Goal: Task Accomplishment & Management: Manage account settings

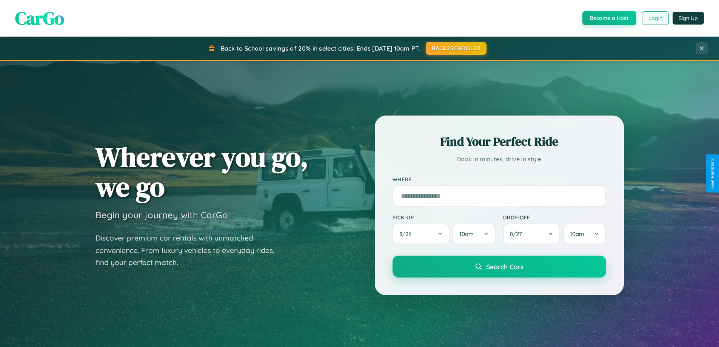
click at [655, 18] on button "Login" at bounding box center [655, 18] width 27 height 14
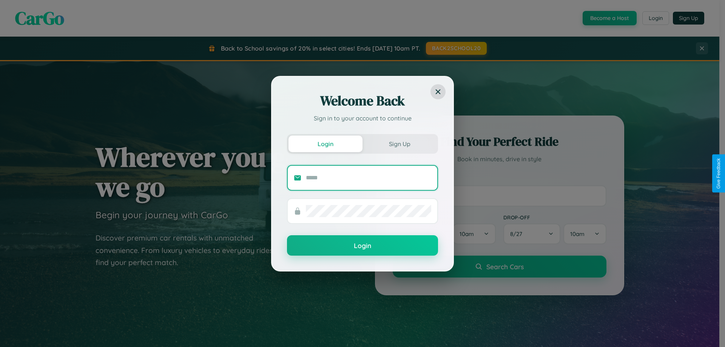
click at [368, 177] on input "text" at bounding box center [368, 178] width 125 height 12
type input "**********"
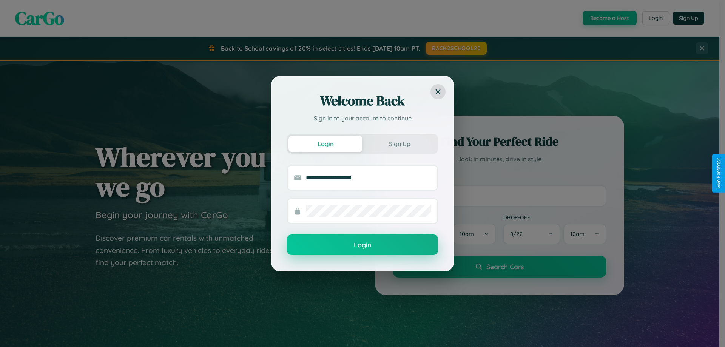
click at [362, 245] on button "Login" at bounding box center [362, 244] width 151 height 20
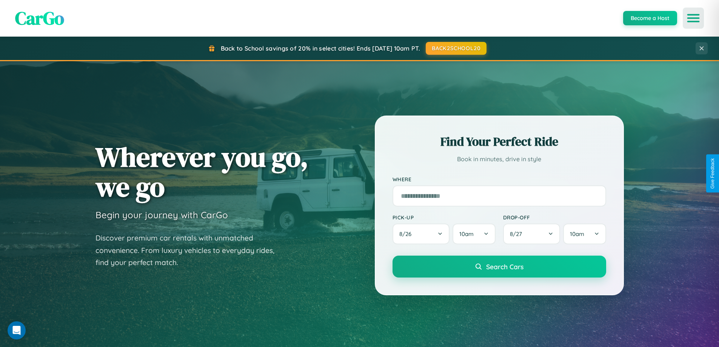
click at [693, 18] on icon "Open menu" at bounding box center [693, 18] width 11 height 7
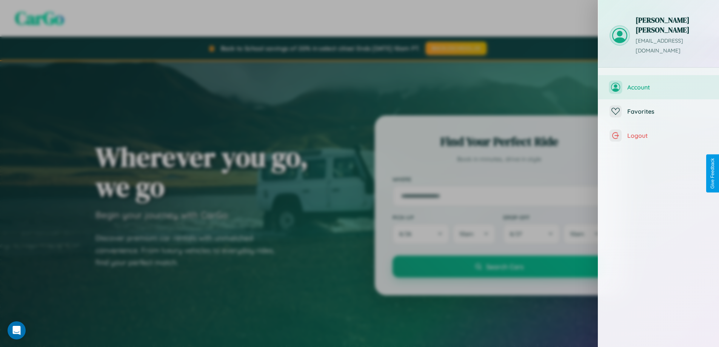
click at [658, 83] on span "Account" at bounding box center [667, 87] width 80 height 8
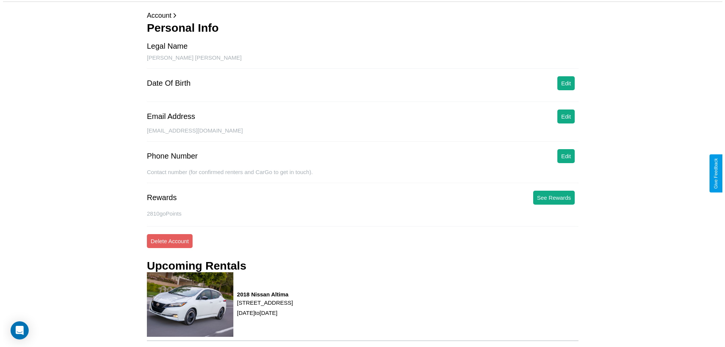
scroll to position [96, 0]
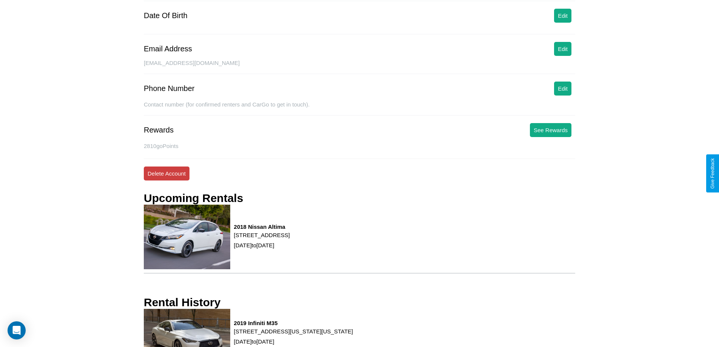
click at [166, 173] on button "Delete Account" at bounding box center [167, 173] width 46 height 14
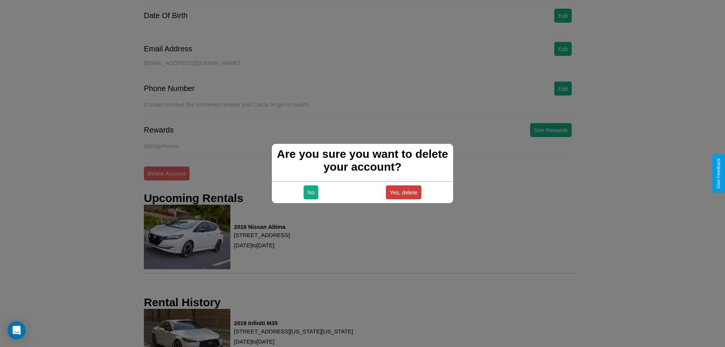
click at [403, 192] on button "Yes, delete" at bounding box center [403, 192] width 35 height 14
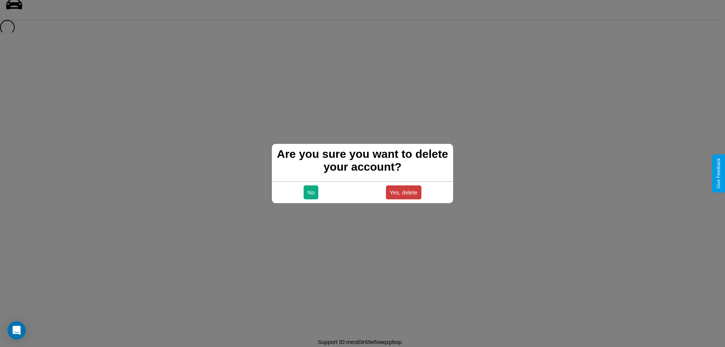
scroll to position [10, 0]
